Goal: Task Accomplishment & Management: Manage account settings

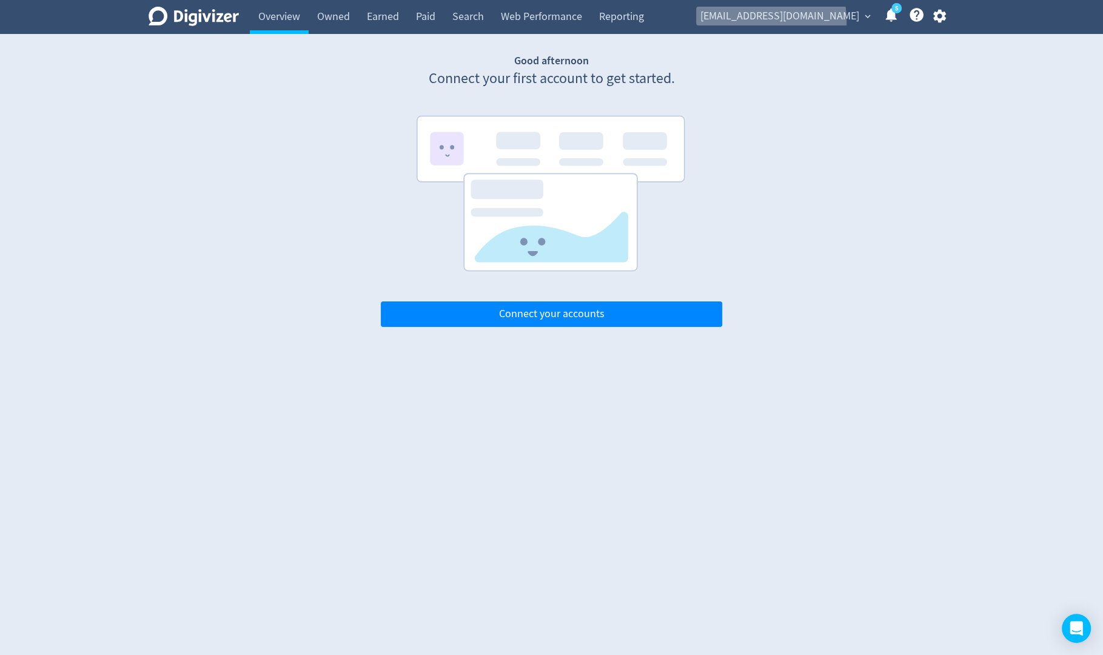
click at [774, 21] on span "[EMAIL_ADDRESS][DOMAIN_NAME]" at bounding box center [779, 16] width 159 height 19
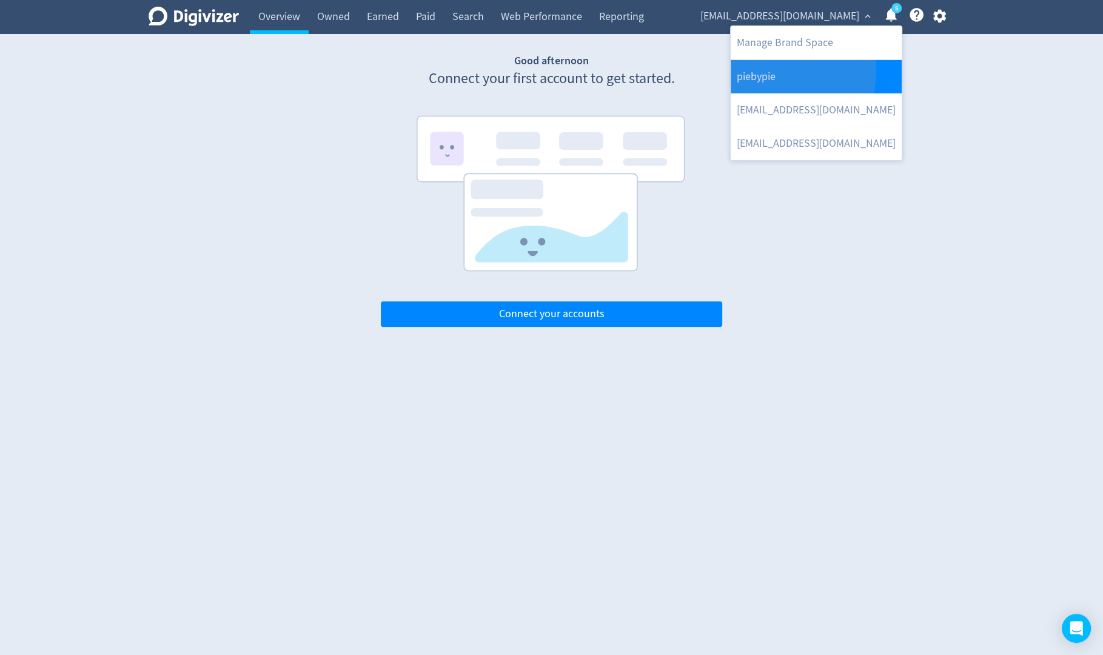
click at [772, 70] on link "piebypie" at bounding box center [816, 76] width 171 height 33
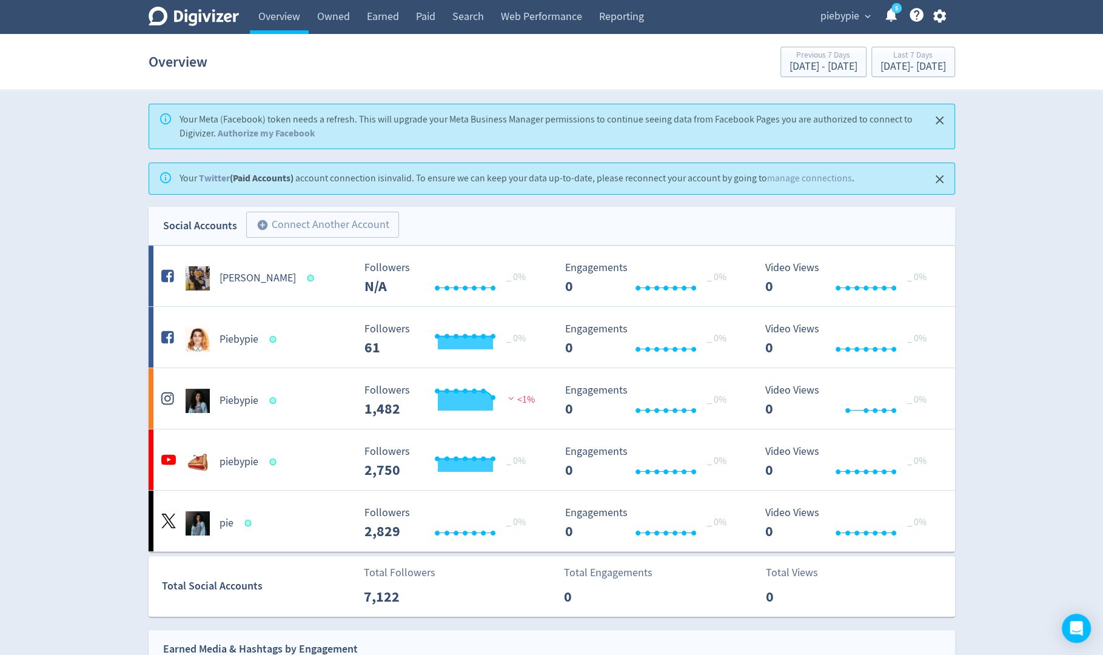
click at [836, 14] on span "piebypie" at bounding box center [839, 16] width 39 height 19
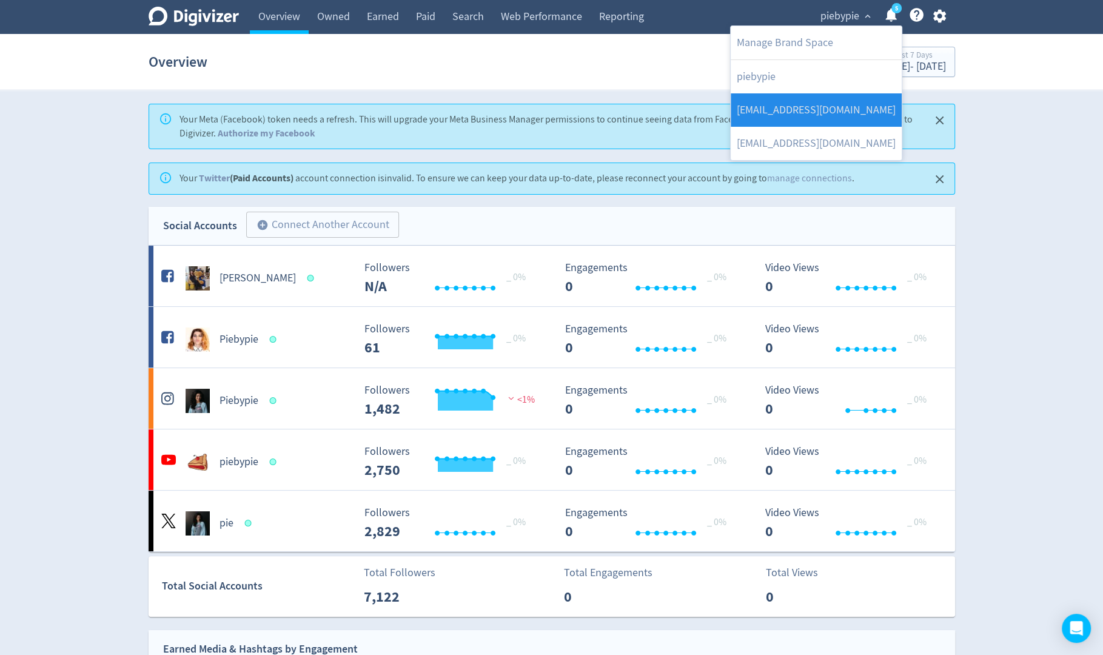
click at [820, 100] on link "piebypiegaming@gmail.com" at bounding box center [816, 109] width 171 height 33
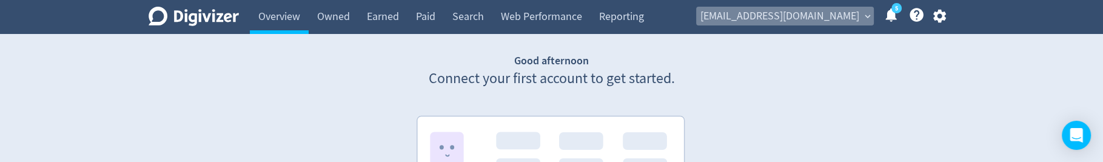
click at [869, 16] on span "expand_more" at bounding box center [867, 16] width 11 height 11
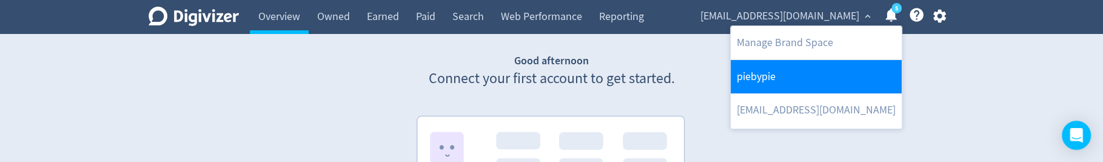
click at [796, 78] on link "piebypie" at bounding box center [816, 76] width 171 height 33
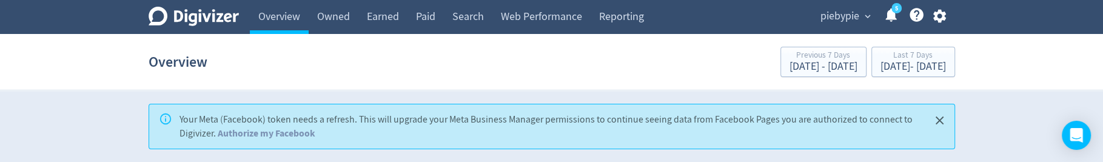
click at [848, 19] on span "piebypie" at bounding box center [839, 16] width 39 height 19
click at [831, 19] on span "piebypie" at bounding box center [839, 16] width 39 height 19
click at [825, 16] on span "piebypie" at bounding box center [839, 16] width 39 height 19
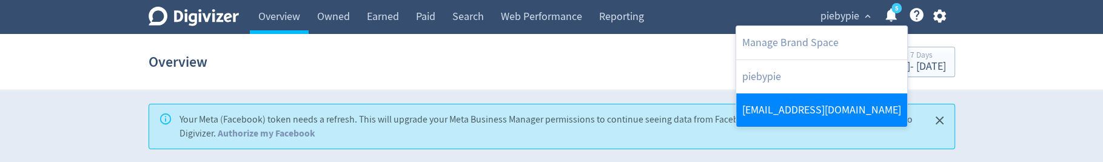
click at [805, 115] on link "[EMAIL_ADDRESS][DOMAIN_NAME]" at bounding box center [821, 109] width 171 height 33
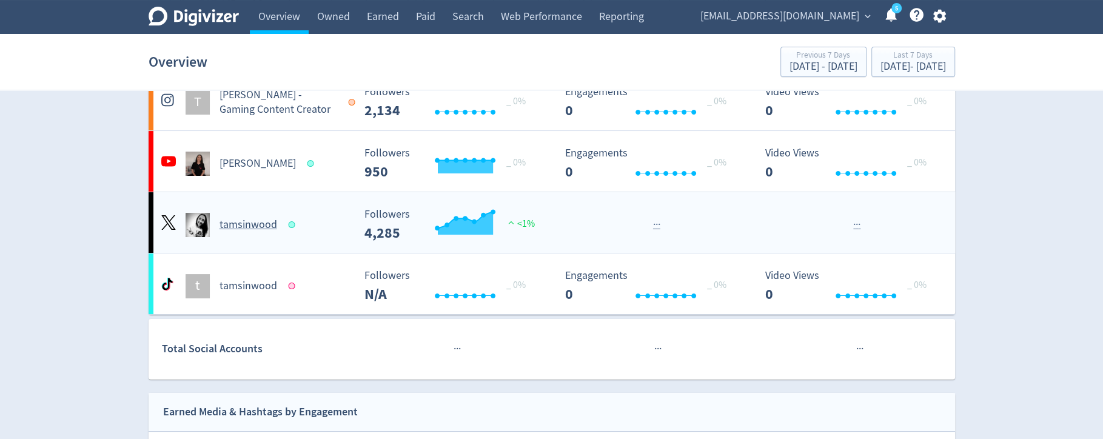
scroll to position [71, 0]
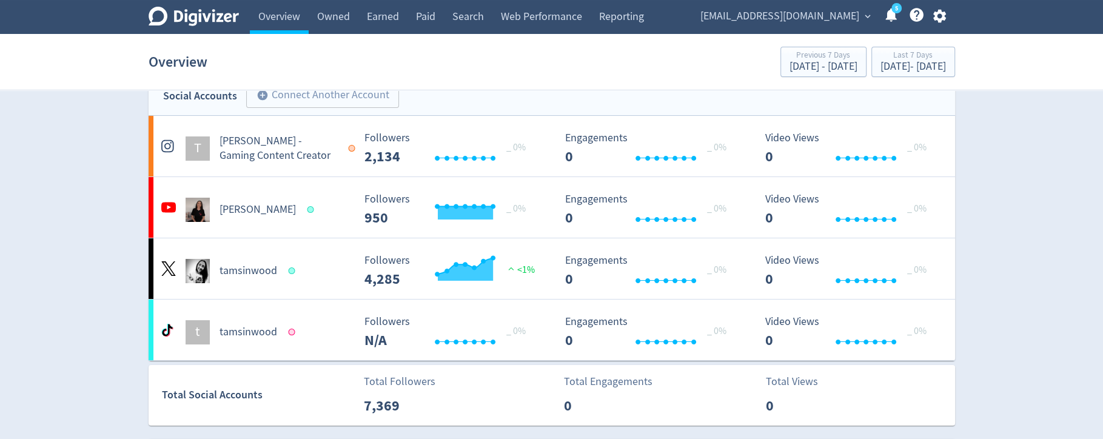
click at [940, 15] on icon "button" at bounding box center [939, 16] width 16 height 16
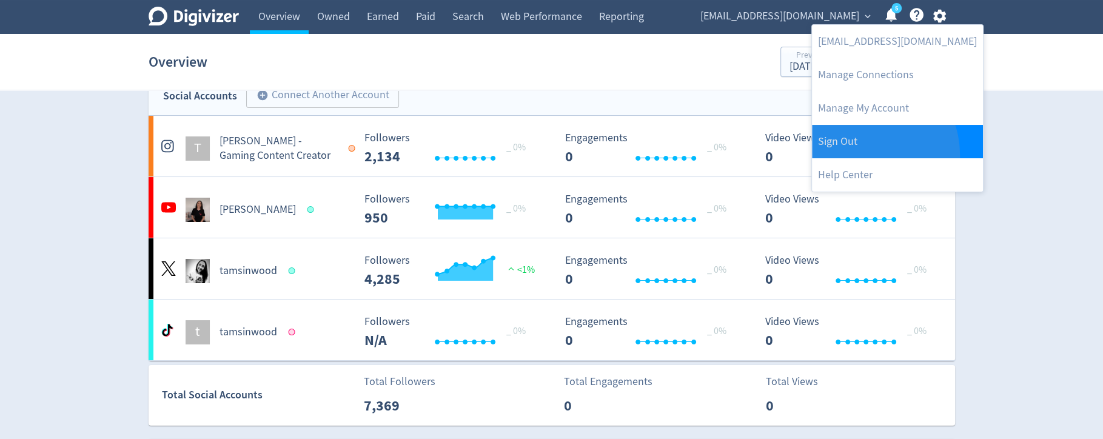
click at [860, 155] on link "Sign Out" at bounding box center [897, 141] width 171 height 33
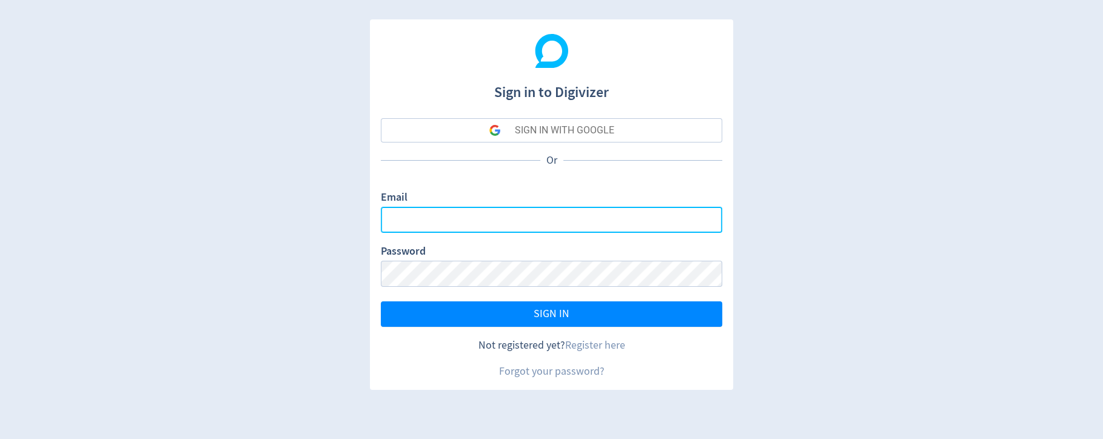
type input "sanjita.shah@digivizer.com"
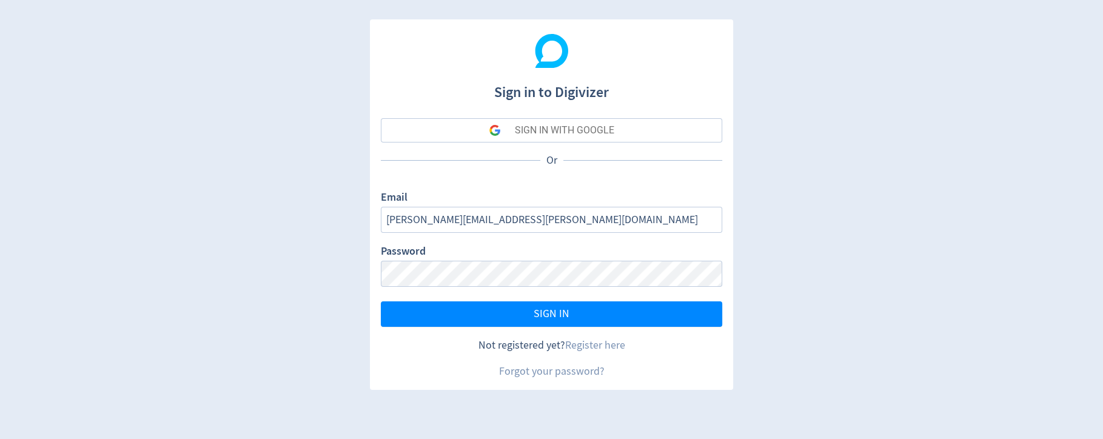
click at [615, 132] on button "SIGN IN WITH GOOGLE" at bounding box center [551, 130] width 341 height 24
